Goal: Information Seeking & Learning: Learn about a topic

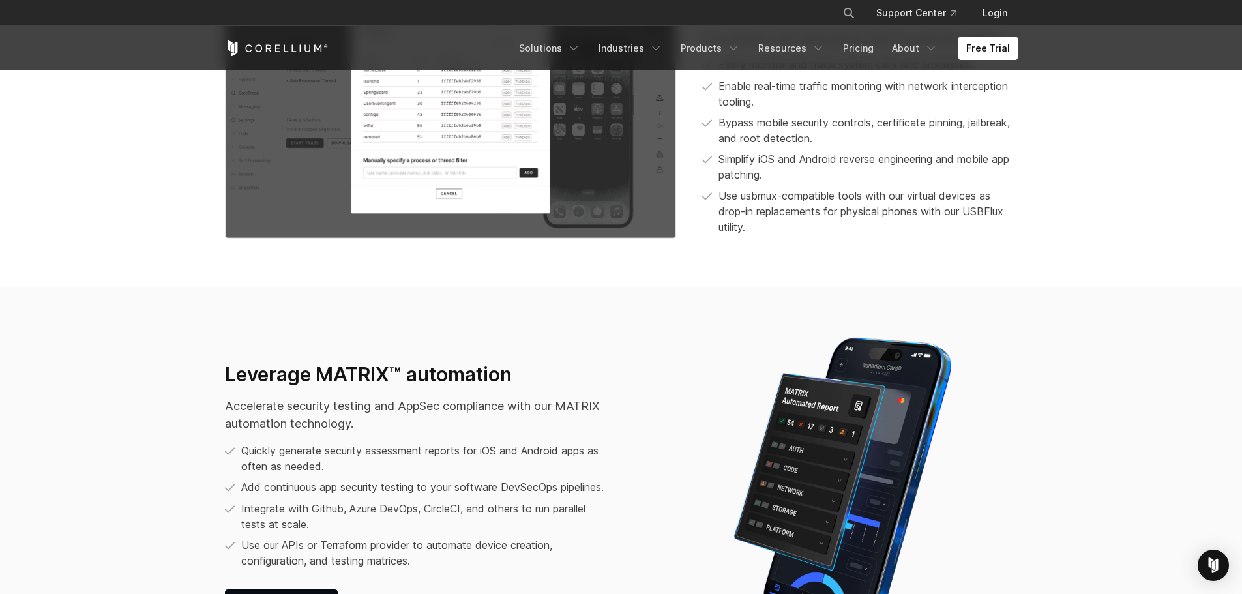
scroll to position [549, 0]
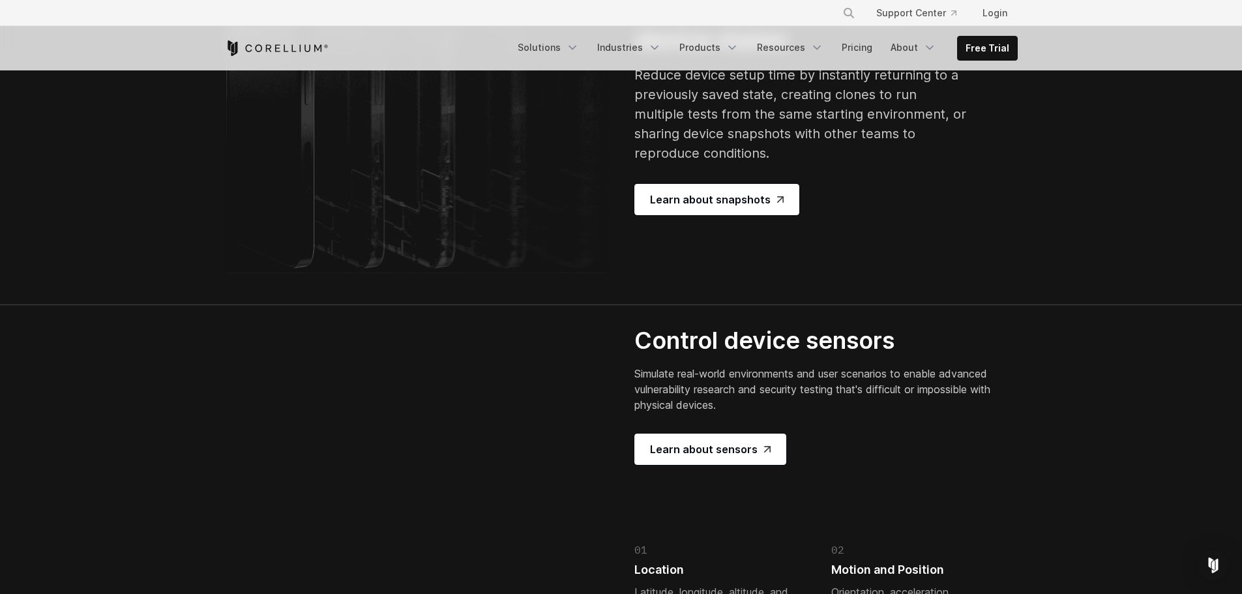
scroll to position [2583, 0]
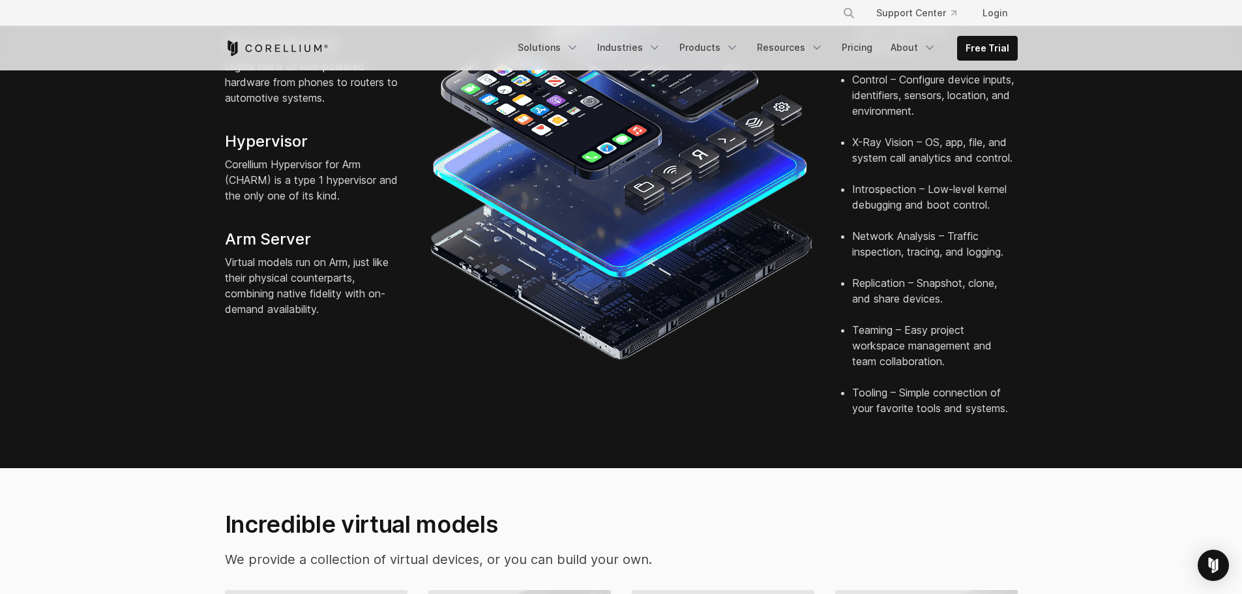
scroll to position [0, 0]
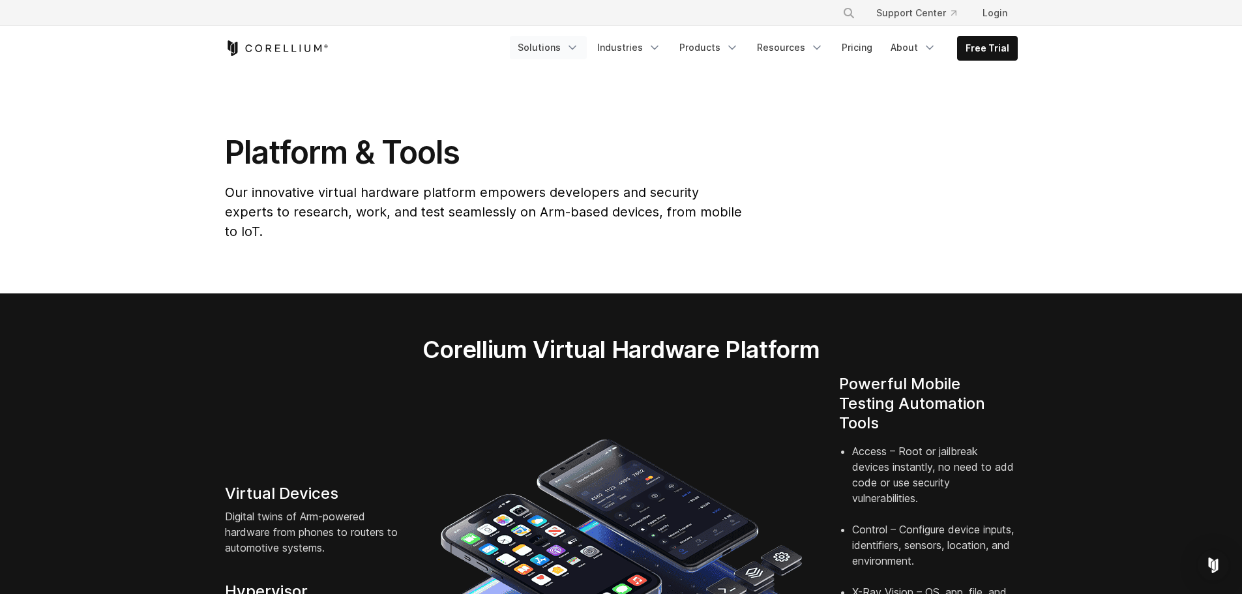
click at [551, 44] on link "Solutions" at bounding box center [548, 47] width 77 height 23
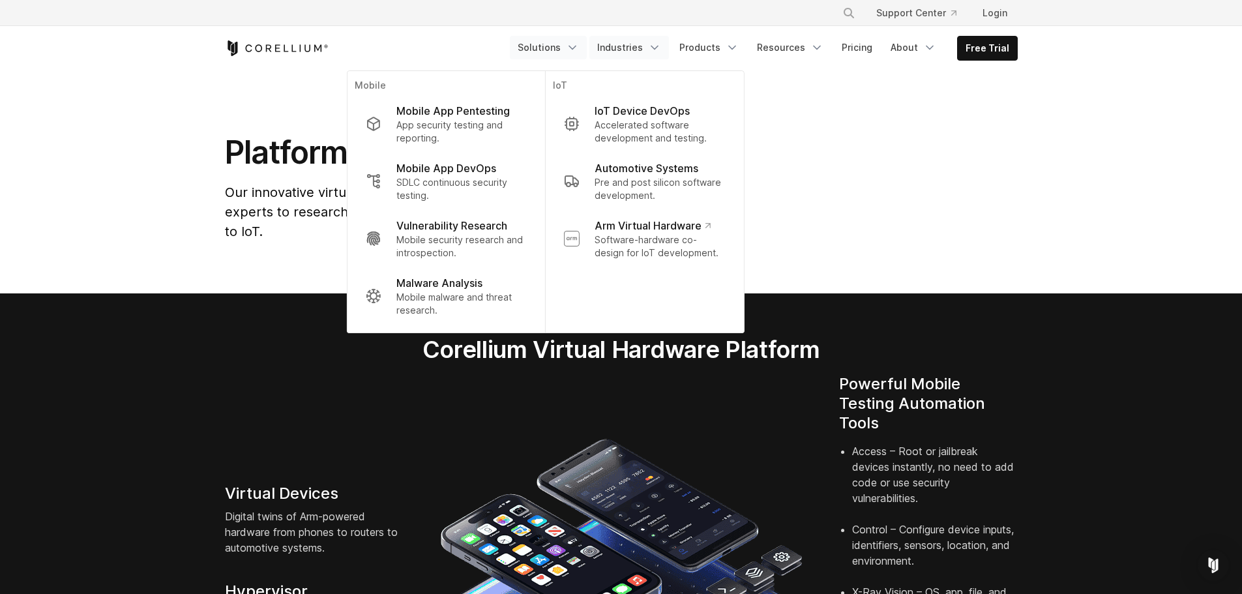
click at [632, 40] on link "Industries" at bounding box center [629, 47] width 80 height 23
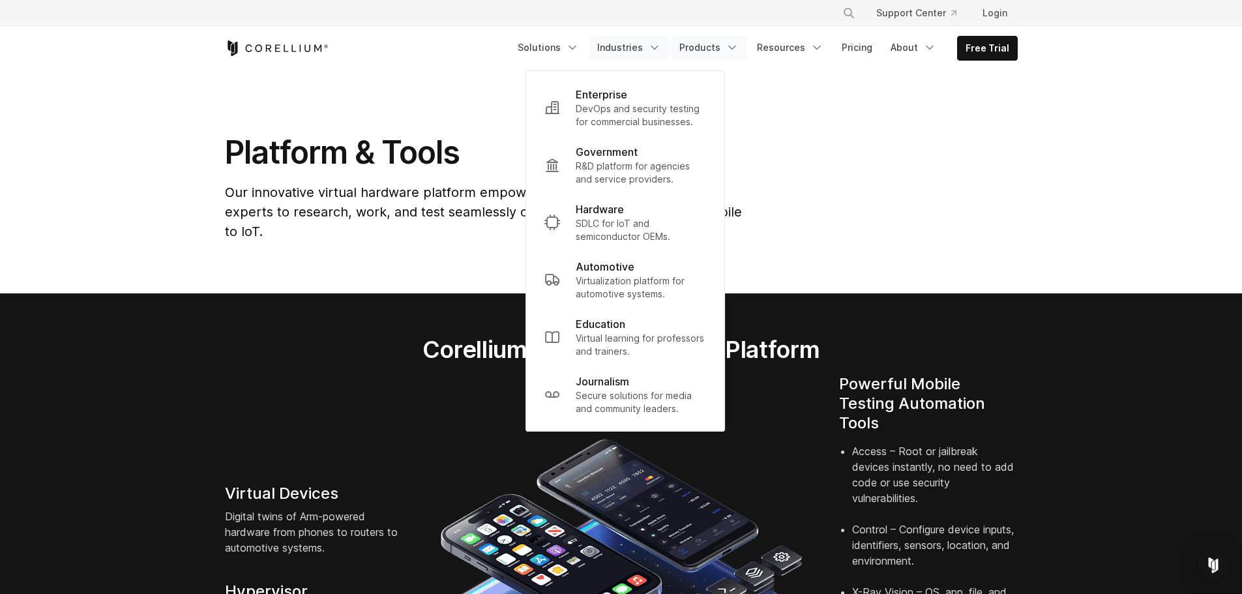
click at [713, 46] on link "Products" at bounding box center [708, 47] width 75 height 23
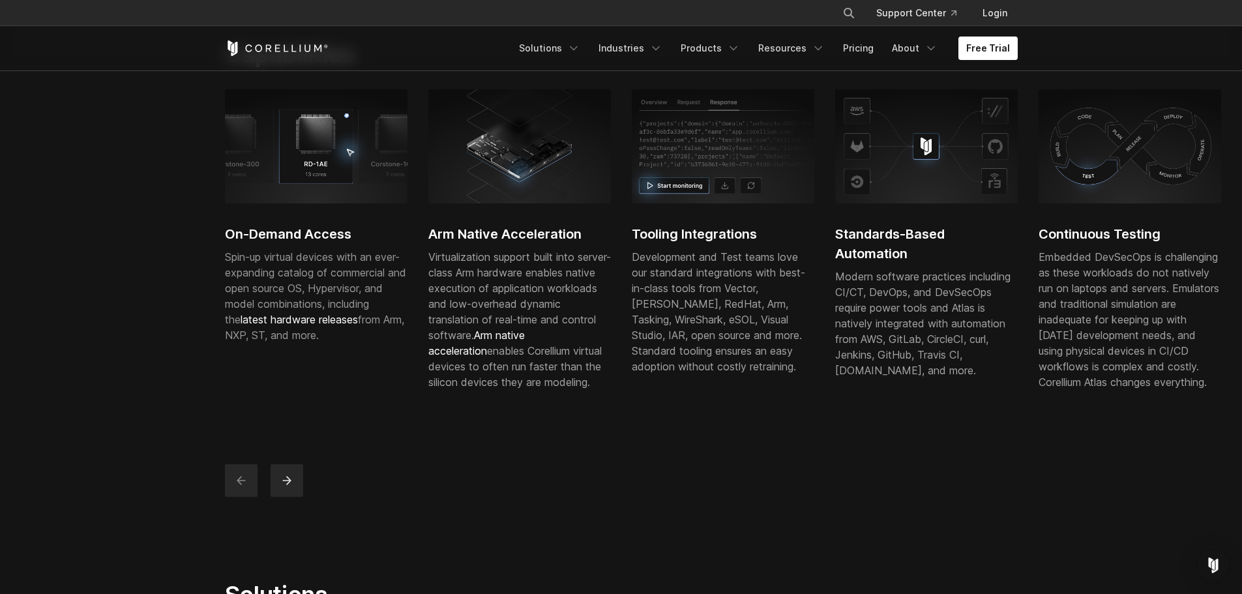
scroll to position [383, 0]
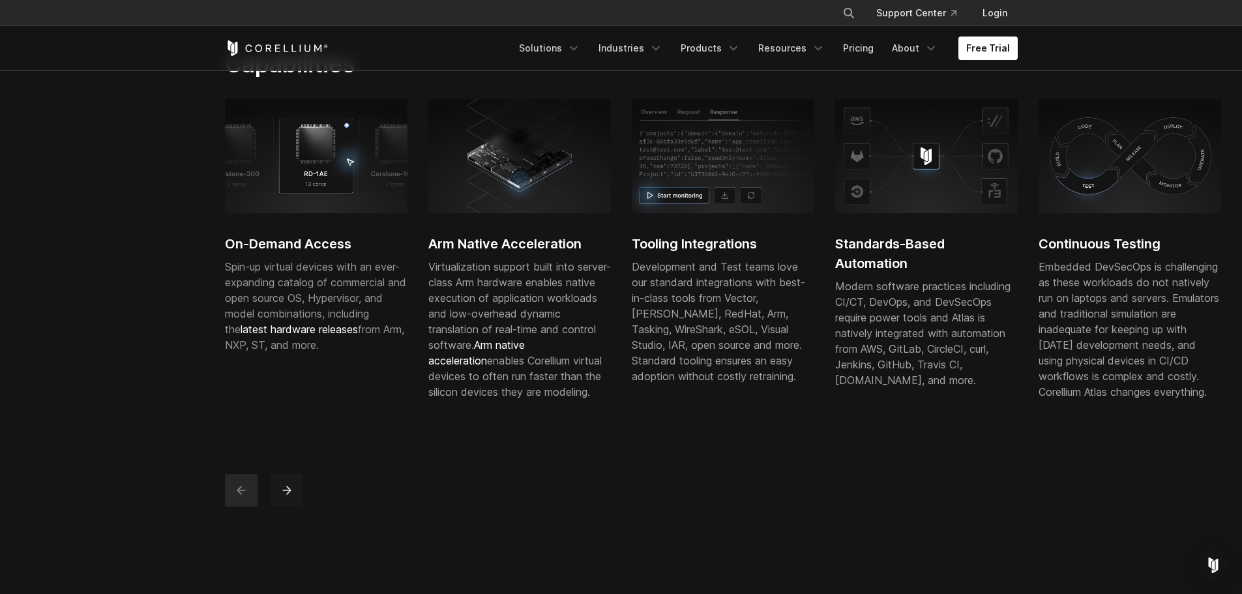
click at [284, 497] on icon "next" at bounding box center [286, 490] width 13 height 13
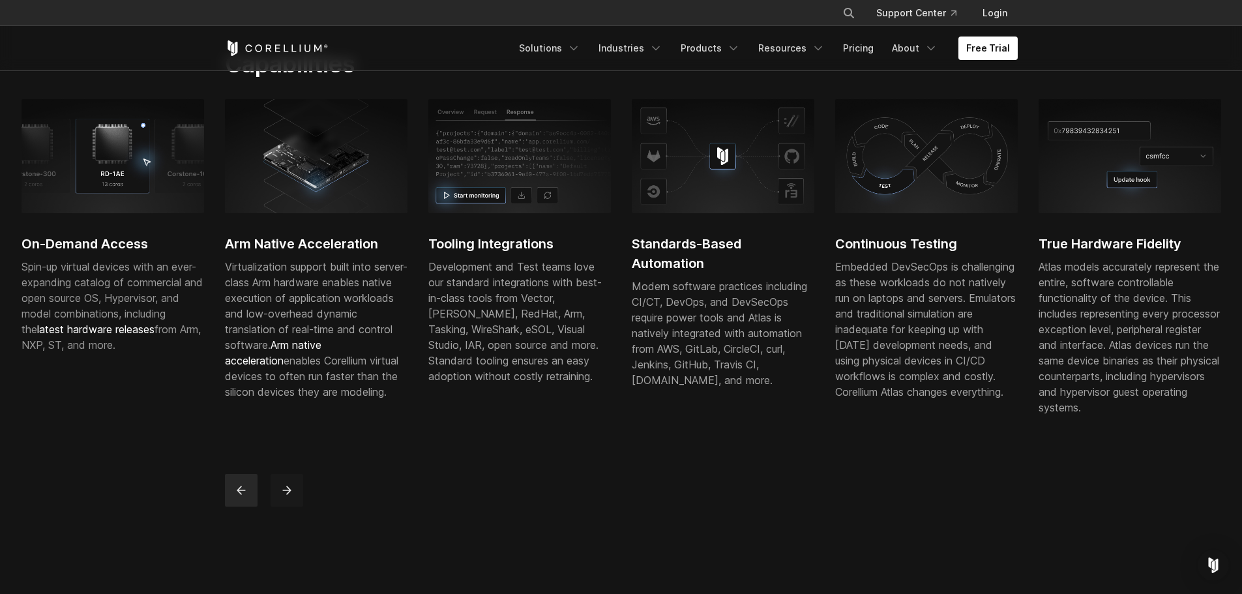
click at [285, 497] on icon "next" at bounding box center [286, 490] width 13 height 13
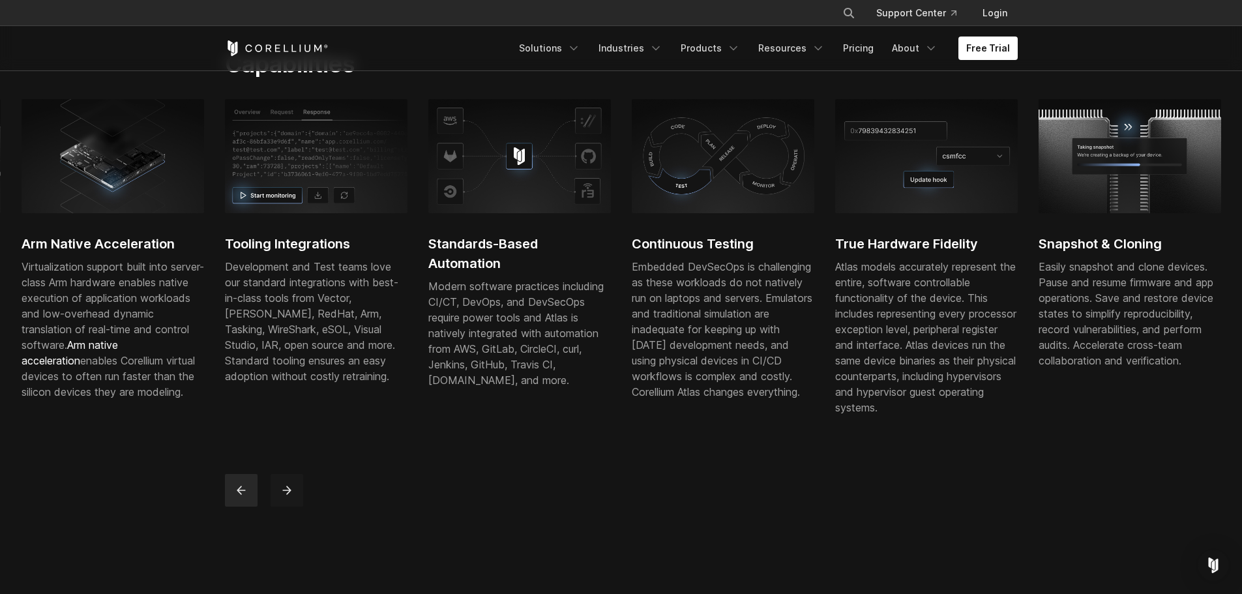
click at [289, 494] on icon "next" at bounding box center [286, 490] width 8 height 8
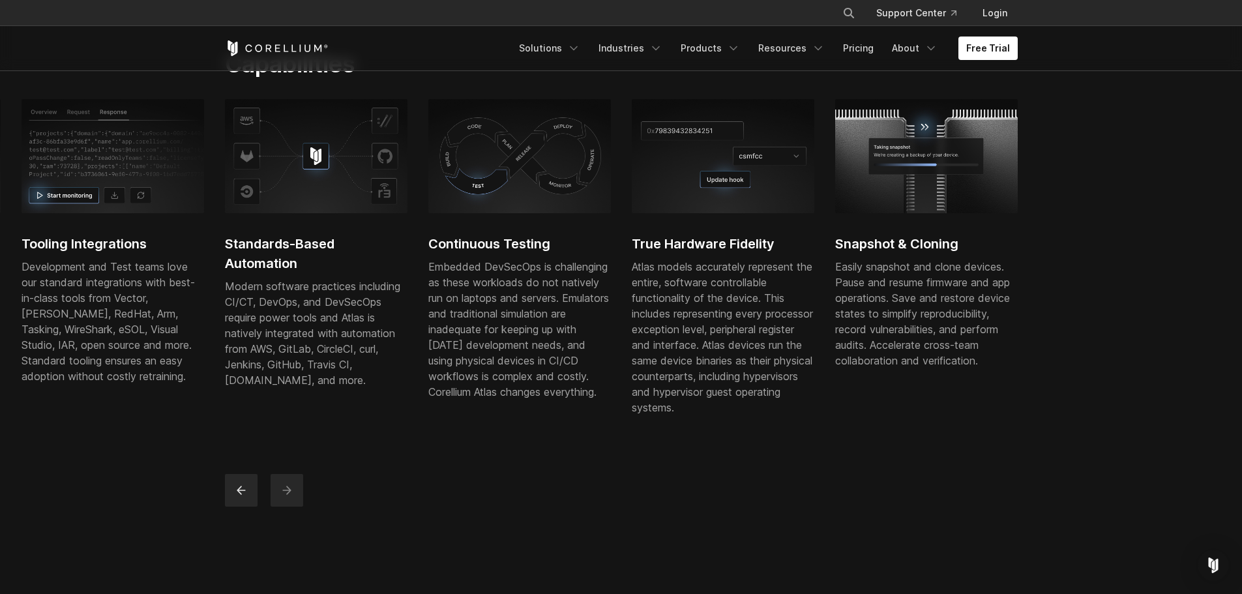
click at [289, 494] on icon "next" at bounding box center [286, 490] width 8 height 8
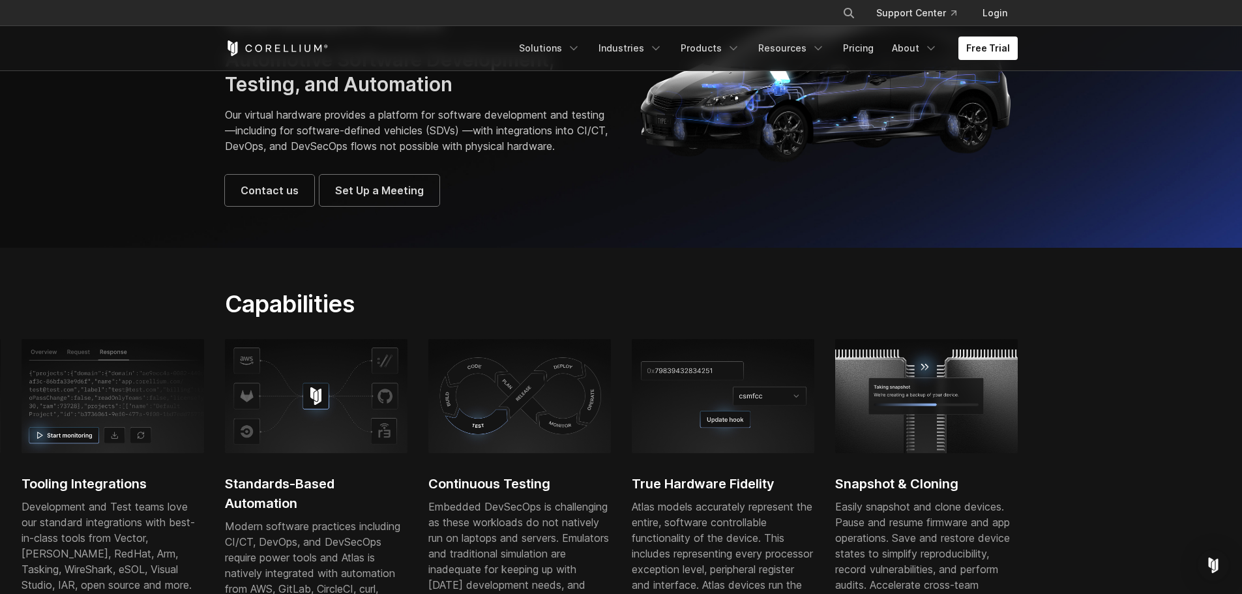
scroll to position [0, 0]
